Goal: Task Accomplishment & Management: Use online tool/utility

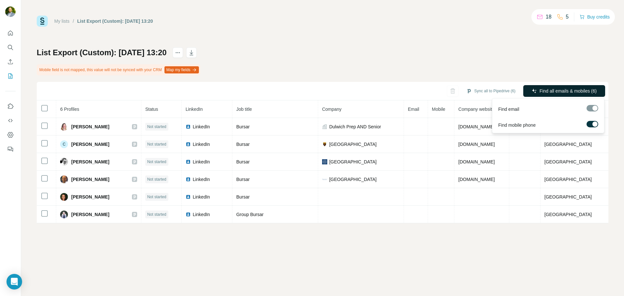
click at [543, 93] on span "Find all emails & mobiles (6)" at bounding box center [567, 91] width 57 height 6
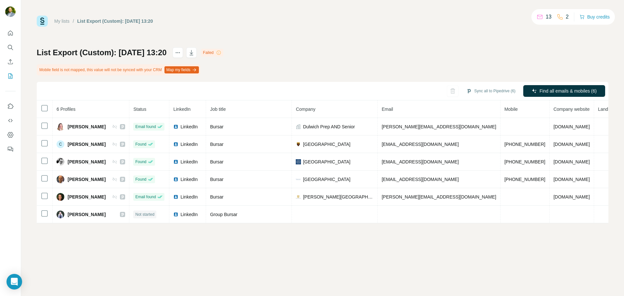
click at [413, 56] on div "List Export (Custom): 23/09/2025 13:20 Failed Mobile field is not mapped, this …" at bounding box center [322, 135] width 571 height 176
click at [127, 252] on div "My lists / List Export (Custom): 23/09/2025 13:20 13 2 Buy credits List Export …" at bounding box center [322, 148] width 603 height 296
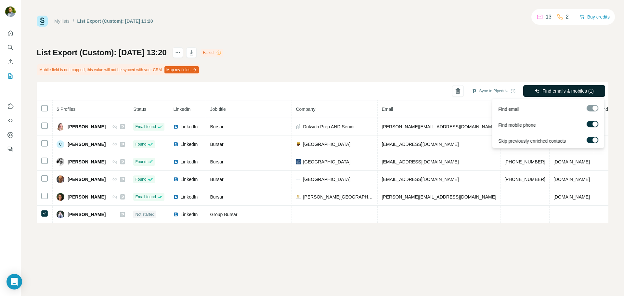
click at [565, 91] on span "Find emails & mobiles (1)" at bounding box center [567, 91] width 51 height 6
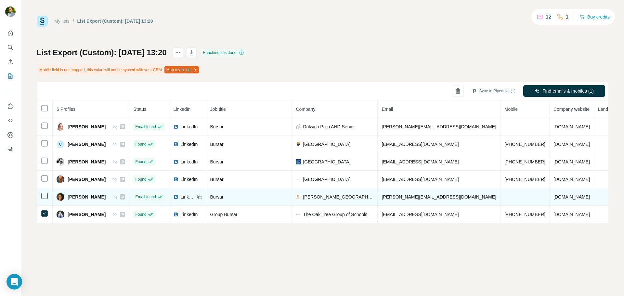
click at [43, 200] on td at bounding box center [45, 197] width 16 height 18
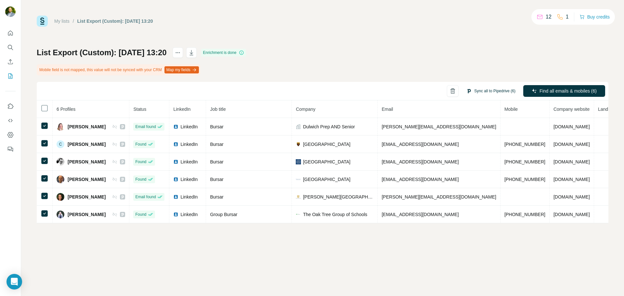
click at [490, 92] on button "Sync all to Pipedrive (6)" at bounding box center [491, 91] width 58 height 10
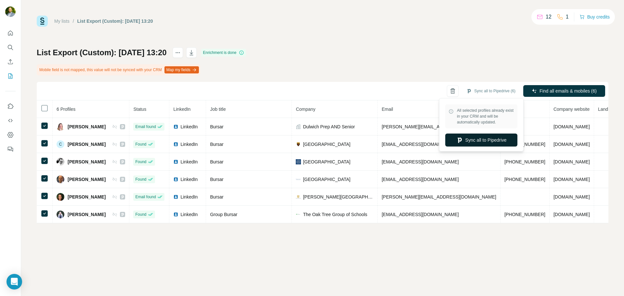
click at [494, 137] on button "Sync all to Pipedrive" at bounding box center [481, 140] width 72 height 13
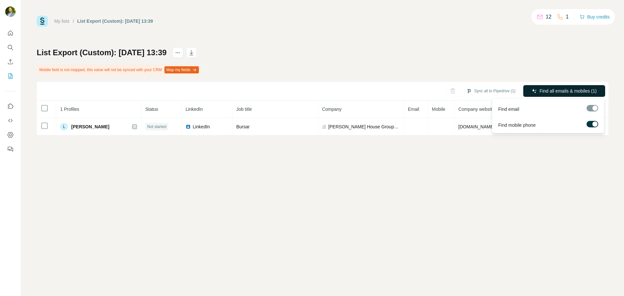
click at [543, 92] on span "Find all emails & mobiles (1)" at bounding box center [567, 91] width 57 height 6
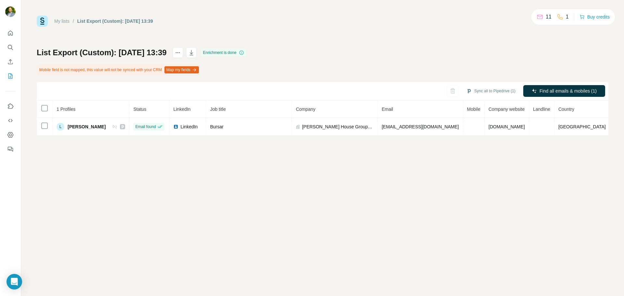
click at [320, 207] on div "My lists / List Export (Custom): 23/09/2025 13:39 11 1 Buy credits List Export …" at bounding box center [322, 148] width 603 height 296
click at [479, 92] on button "Sync all to Pipedrive (1)" at bounding box center [491, 91] width 58 height 10
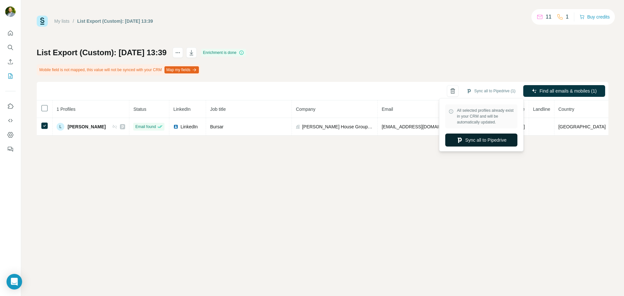
click at [488, 139] on button "Sync all to Pipedrive" at bounding box center [481, 140] width 72 height 13
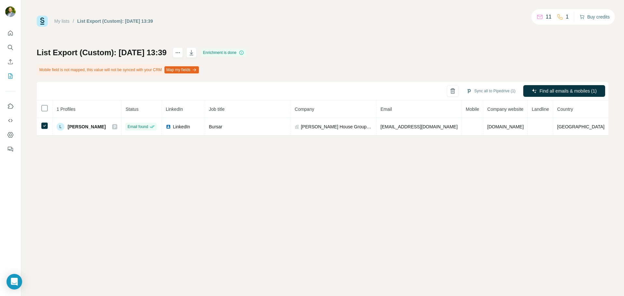
click at [593, 19] on button "Buy credits" at bounding box center [594, 16] width 30 height 9
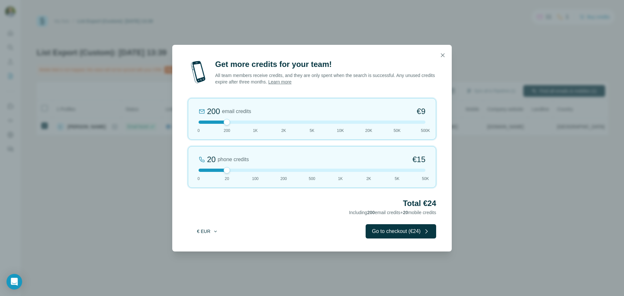
click at [217, 231] on icon "button" at bounding box center [215, 231] width 5 height 5
click at [243, 214] on div "Total €24 Including 200 email credits + 20 mobile credits" at bounding box center [312, 207] width 248 height 18
click at [444, 54] on icon "button" at bounding box center [442, 55] width 6 height 6
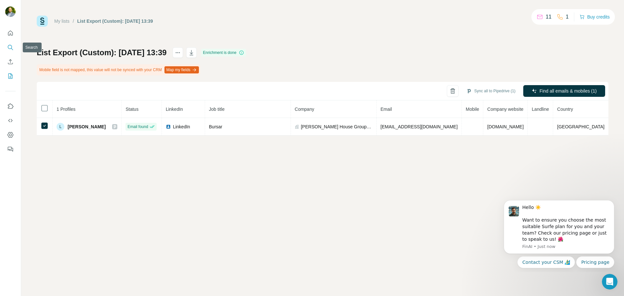
click at [8, 48] on icon "Search" at bounding box center [10, 47] width 4 height 4
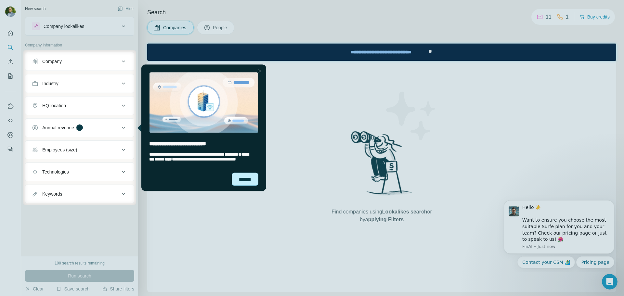
click at [250, 179] on div "******" at bounding box center [245, 179] width 27 height 13
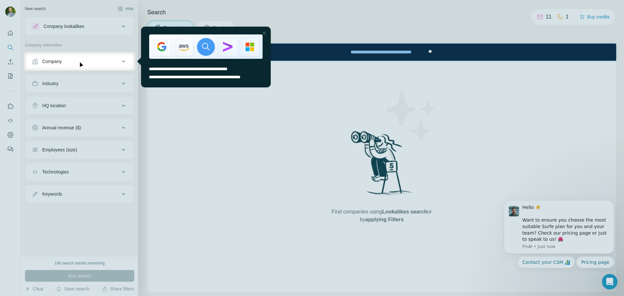
click at [266, 32] on div at bounding box center [264, 33] width 8 height 8
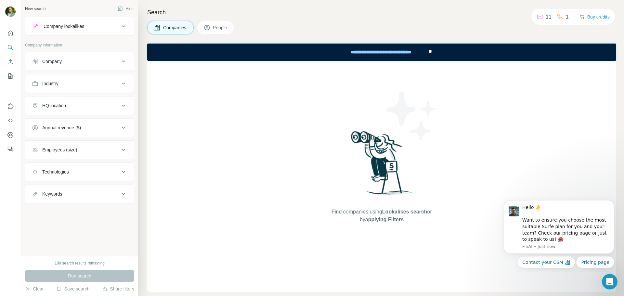
click at [222, 30] on span "People" at bounding box center [220, 27] width 15 height 6
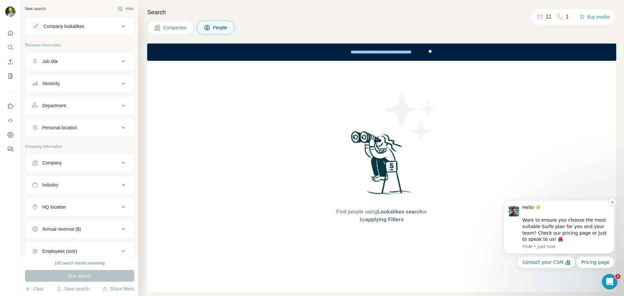
click at [614, 201] on icon "Dismiss notification" at bounding box center [612, 202] width 4 height 4
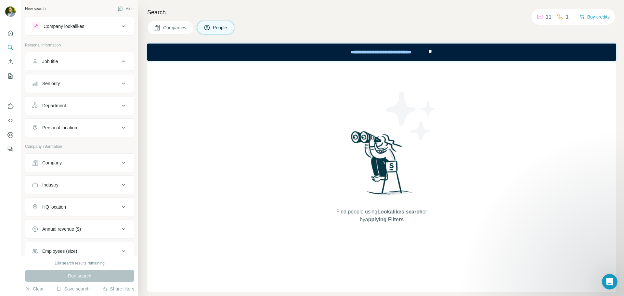
click at [210, 25] on icon at bounding box center [207, 27] width 6 height 6
click at [178, 26] on span "Companies" at bounding box center [175, 27] width 24 height 6
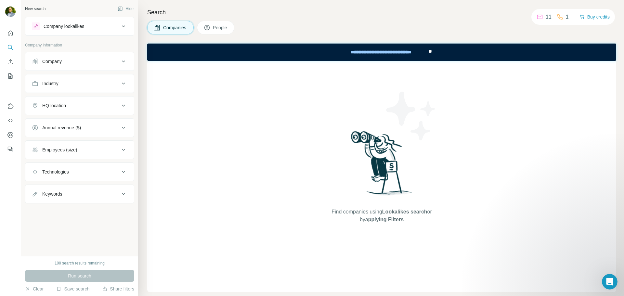
click at [218, 19] on div "Search Companies People Find companies using Lookalikes search or by applying F…" at bounding box center [381, 148] width 486 height 296
click at [221, 25] on span "People" at bounding box center [220, 27] width 15 height 6
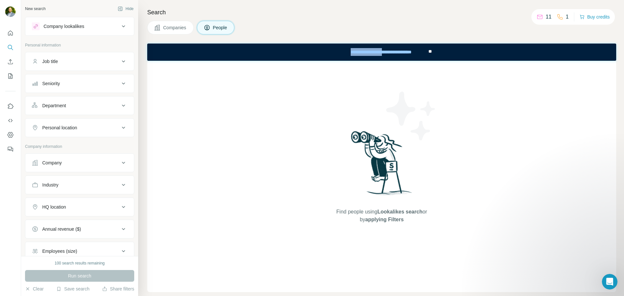
drag, startPoint x: 384, startPoint y: 52, endPoint x: 382, endPoint y: 76, distance: 24.1
click at [382, 61] on html "**********" at bounding box center [381, 52] width 469 height 17
drag, startPoint x: 368, startPoint y: 113, endPoint x: 306, endPoint y: 136, distance: 66.5
click at [353, 118] on div "Find people using Lookalikes search or by applying Filters" at bounding box center [381, 176] width 117 height 231
click at [67, 25] on div "Company lookalikes" at bounding box center [64, 26] width 41 height 6
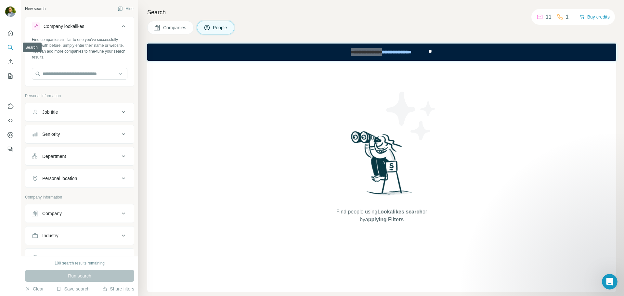
click at [8, 47] on icon "Search" at bounding box center [10, 47] width 4 height 4
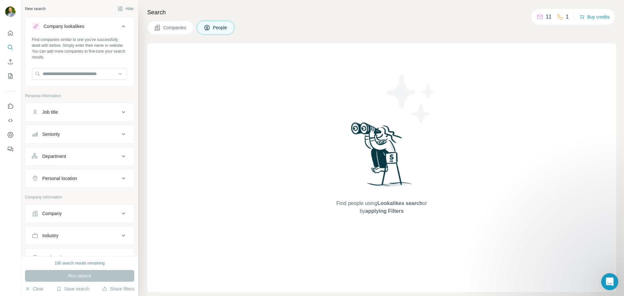
click at [606, 286] on div "Open Intercom Messenger" at bounding box center [608, 280] width 21 height 21
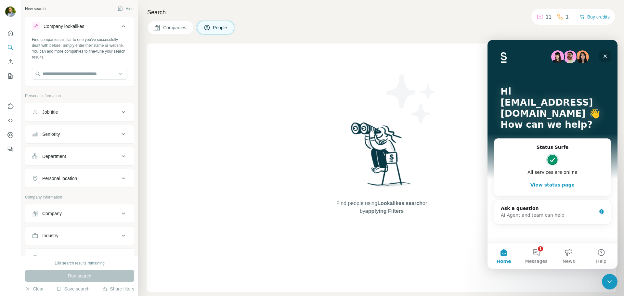
click at [606, 55] on icon "Close" at bounding box center [605, 57] width 4 height 4
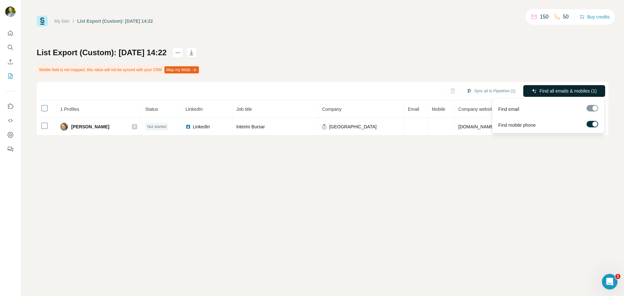
click at [565, 89] on span "Find all emails & mobiles (1)" at bounding box center [567, 91] width 57 height 6
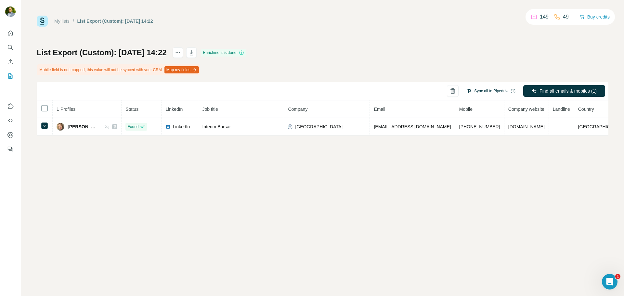
click at [481, 91] on button "Sync all to Pipedrive (1)" at bounding box center [491, 91] width 58 height 10
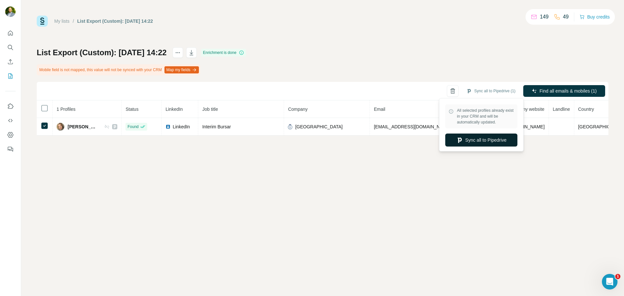
click at [498, 140] on button "Sync all to Pipedrive" at bounding box center [481, 140] width 72 height 13
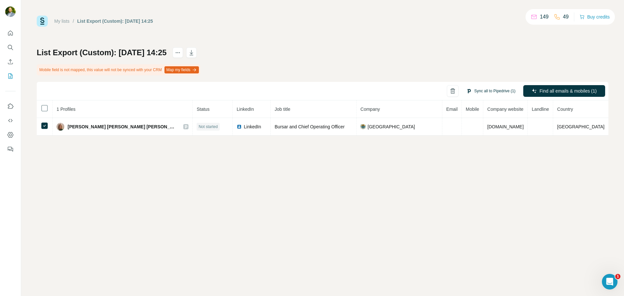
click at [488, 90] on button "Sync all to Pipedrive (1)" at bounding box center [491, 91] width 58 height 10
click at [485, 141] on button "Sync all to Pipedrive" at bounding box center [481, 140] width 72 height 13
click at [102, 280] on span "Close" at bounding box center [107, 282] width 12 height 6
click at [560, 89] on span "Find all emails & mobiles (1)" at bounding box center [567, 91] width 57 height 6
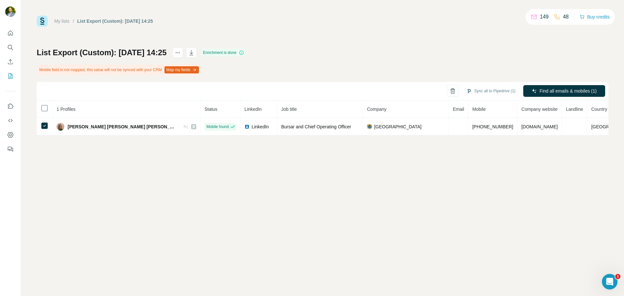
click at [377, 168] on div "My lists / List Export (Custom): 23/09/2025 14:25 149 48 Buy credits List Expor…" at bounding box center [322, 148] width 603 height 296
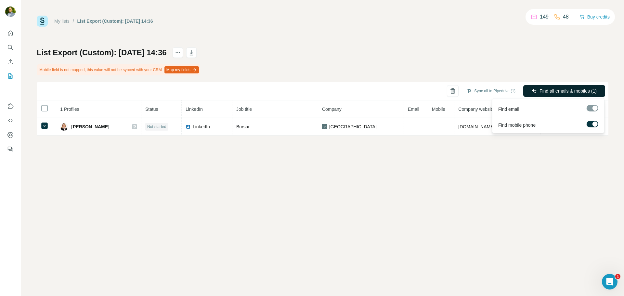
click at [557, 87] on button "Find all emails & mobiles (1)" at bounding box center [564, 91] width 82 height 12
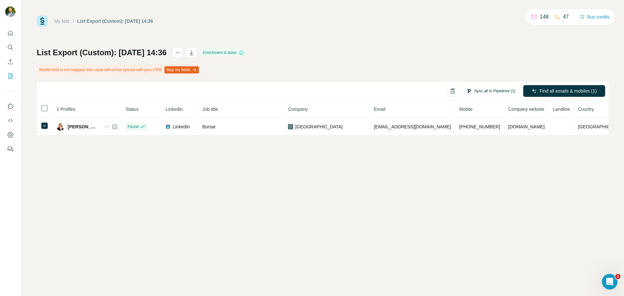
click at [493, 91] on button "Sync all to Pipedrive (1)" at bounding box center [491, 91] width 58 height 10
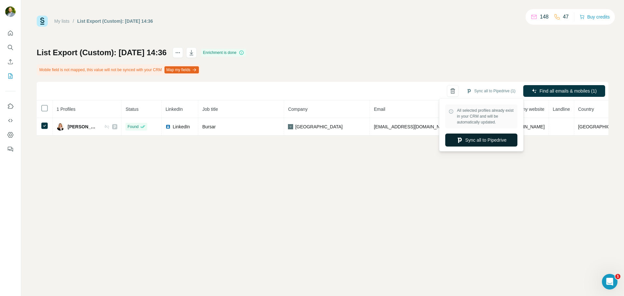
click at [487, 141] on button "Sync all to Pipedrive" at bounding box center [481, 140] width 72 height 13
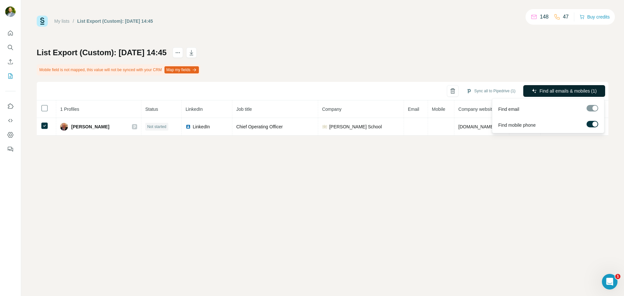
click at [559, 93] on span "Find all emails & mobiles (1)" at bounding box center [567, 91] width 57 height 6
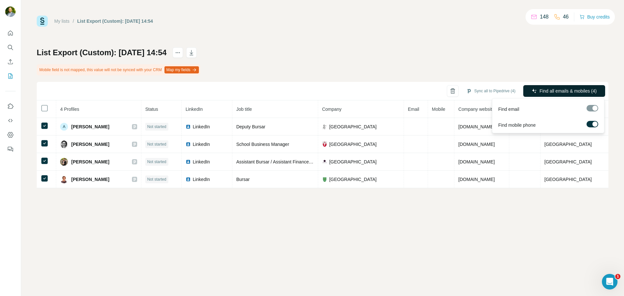
click at [540, 88] on span "Find all emails & mobiles (4)" at bounding box center [567, 91] width 57 height 6
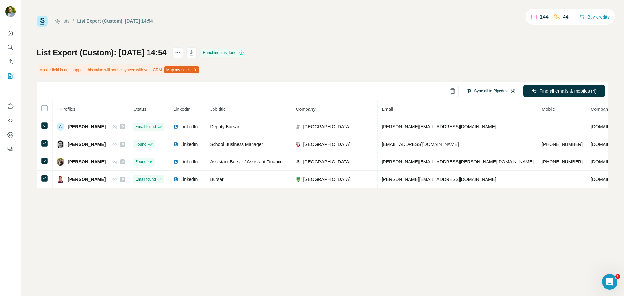
click at [493, 90] on button "Sync all to Pipedrive (4)" at bounding box center [491, 91] width 58 height 10
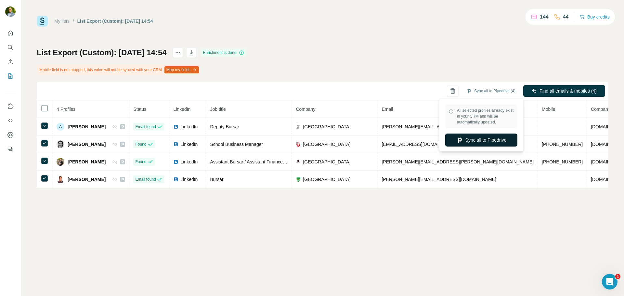
click at [486, 139] on button "Sync all to Pipedrive" at bounding box center [481, 140] width 72 height 13
